Goal: Task Accomplishment & Management: Use online tool/utility

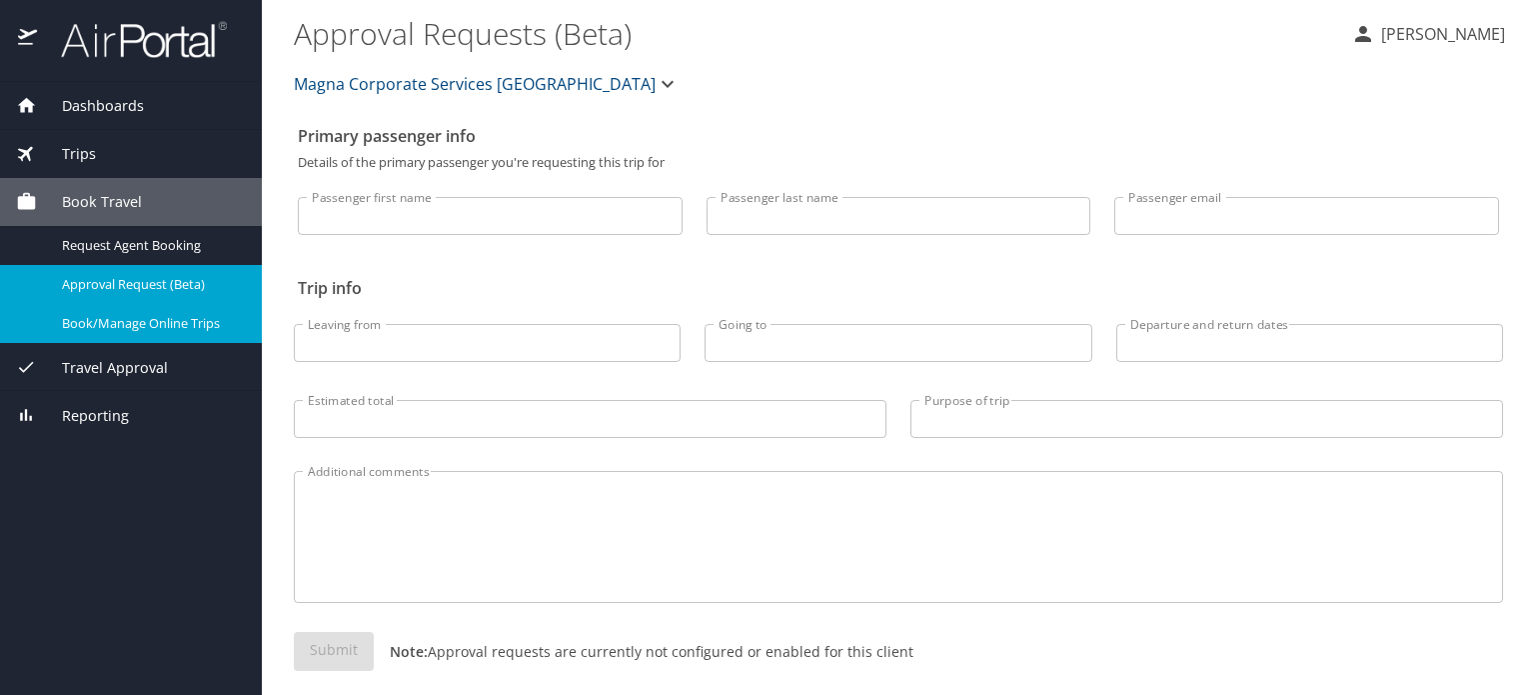
click at [107, 319] on span "Book/Manage Online Trips" at bounding box center [150, 323] width 176 height 19
